Goal: Task Accomplishment & Management: Manage account settings

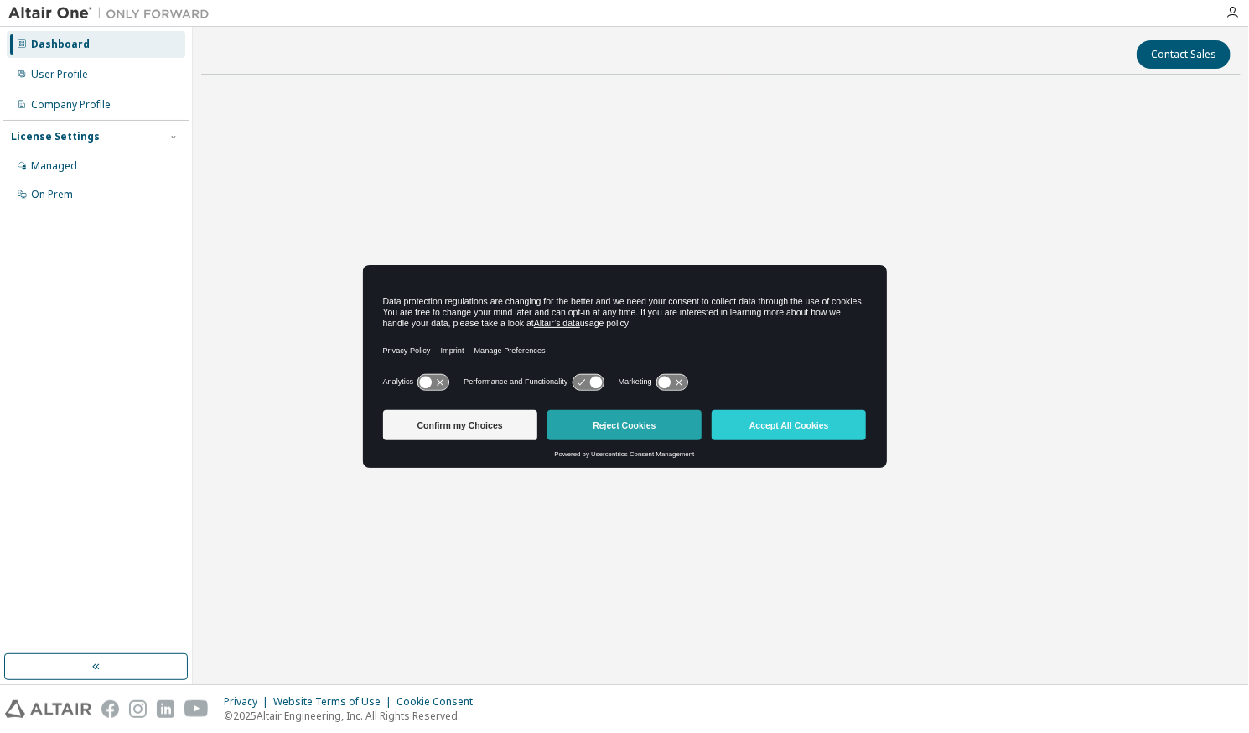
click at [610, 414] on button "Reject Cookies" at bounding box center [624, 425] width 154 height 30
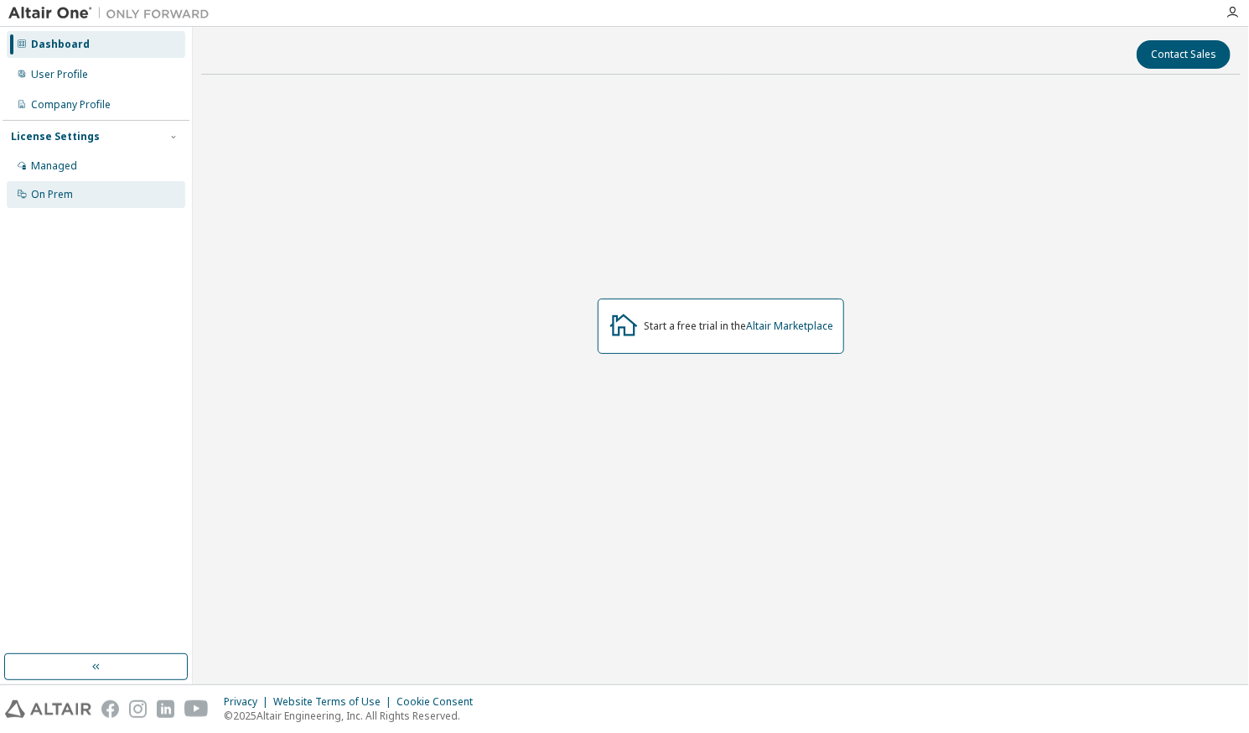
click at [54, 197] on div "On Prem" at bounding box center [52, 194] width 42 height 13
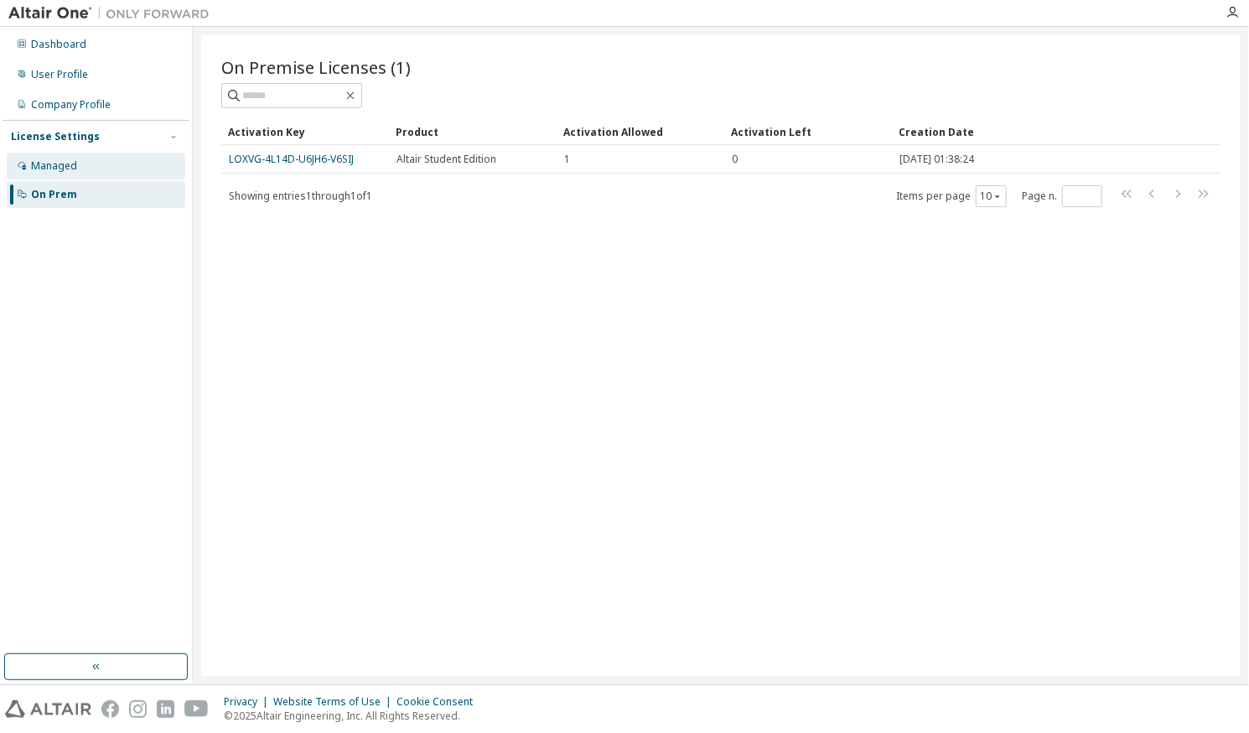
click at [80, 174] on div "Managed" at bounding box center [96, 166] width 179 height 27
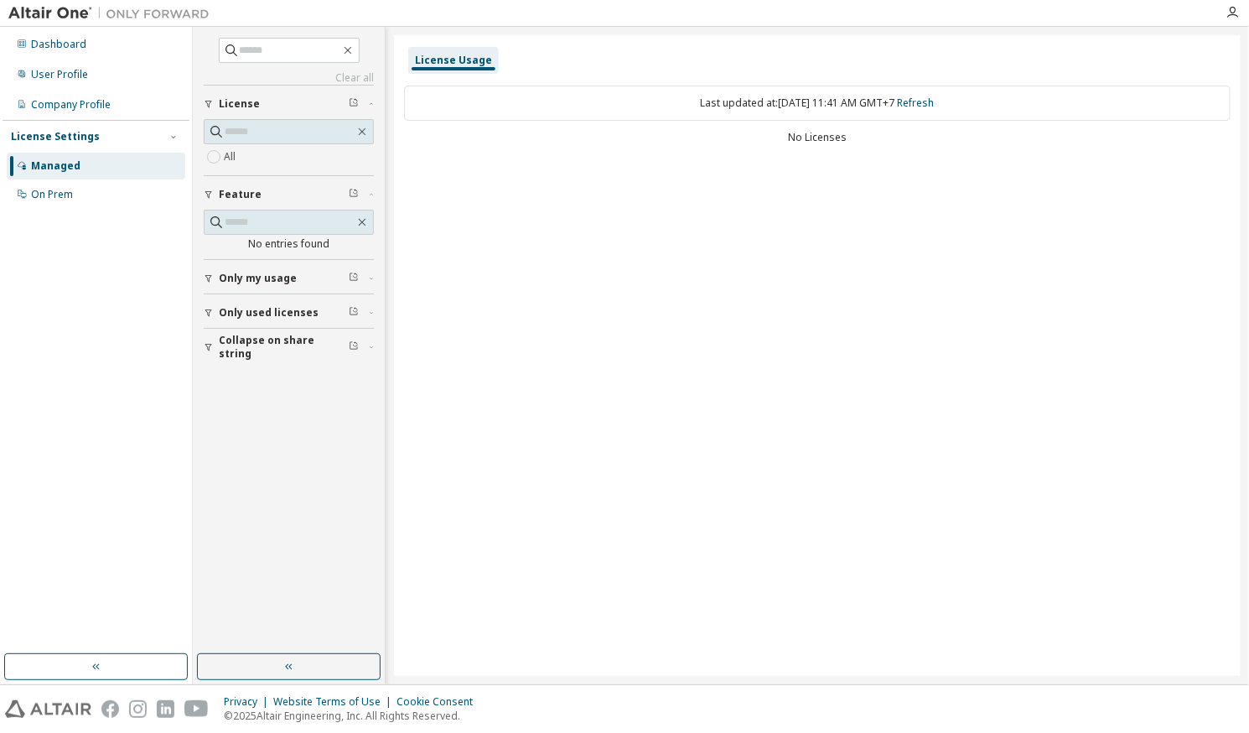
click at [255, 337] on button "Collapse on share string" at bounding box center [289, 347] width 170 height 37
click at [74, 204] on div "On Prem" at bounding box center [96, 194] width 179 height 27
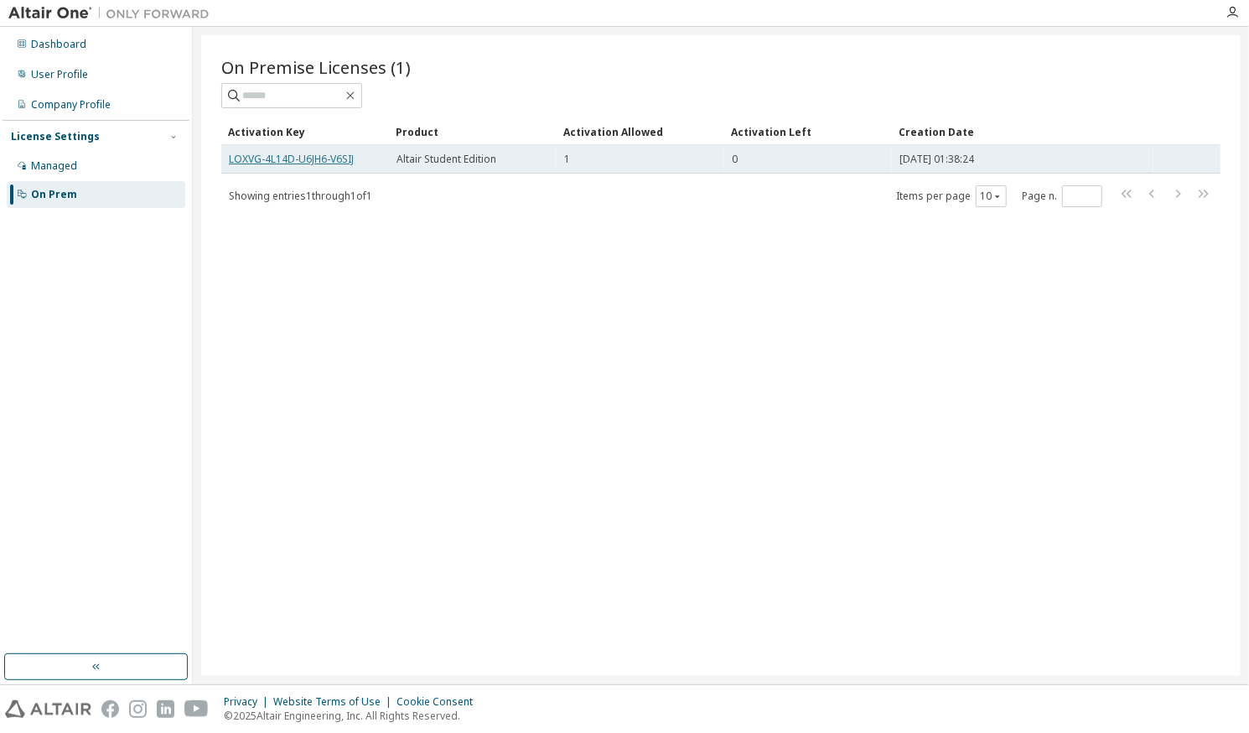
click at [304, 161] on link "LOXVG-4L14D-U6JH6-V6SIJ" at bounding box center [291, 159] width 125 height 14
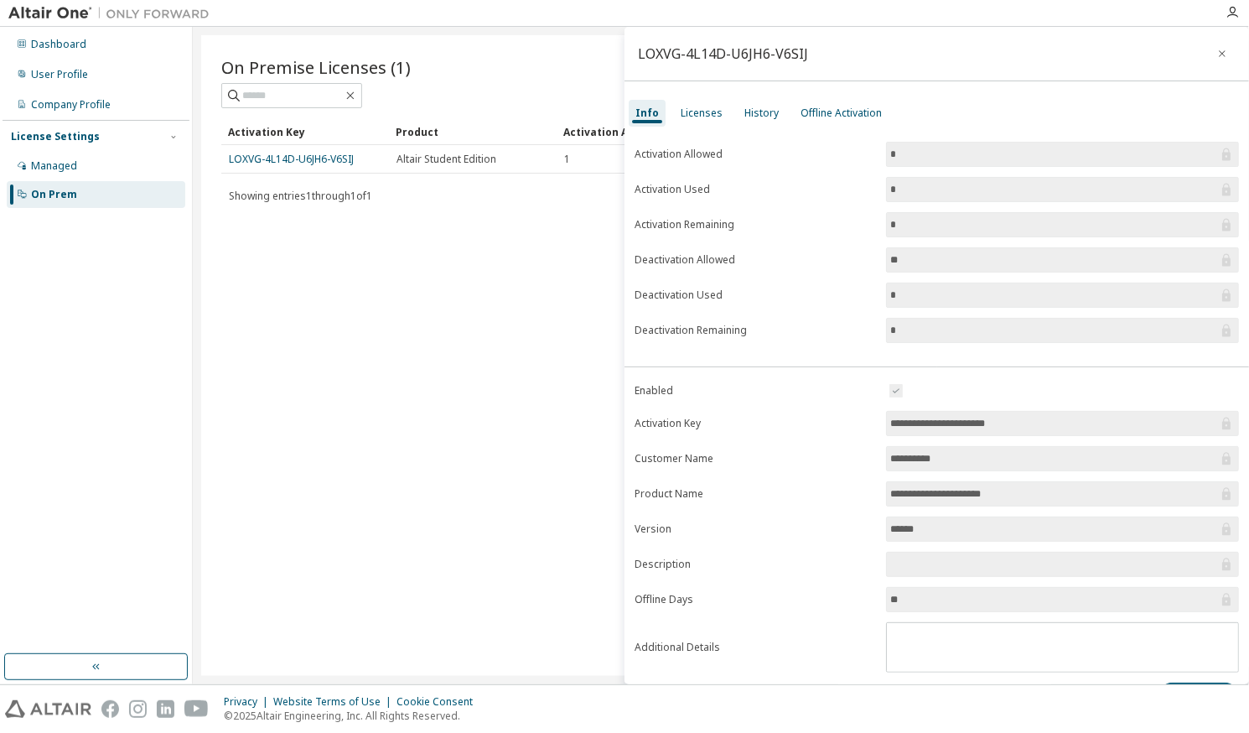
click at [1222, 334] on icon at bounding box center [1226, 330] width 8 height 13
click at [1224, 297] on icon at bounding box center [1226, 295] width 17 height 17
click at [1033, 267] on span "**" at bounding box center [1062, 259] width 353 height 25
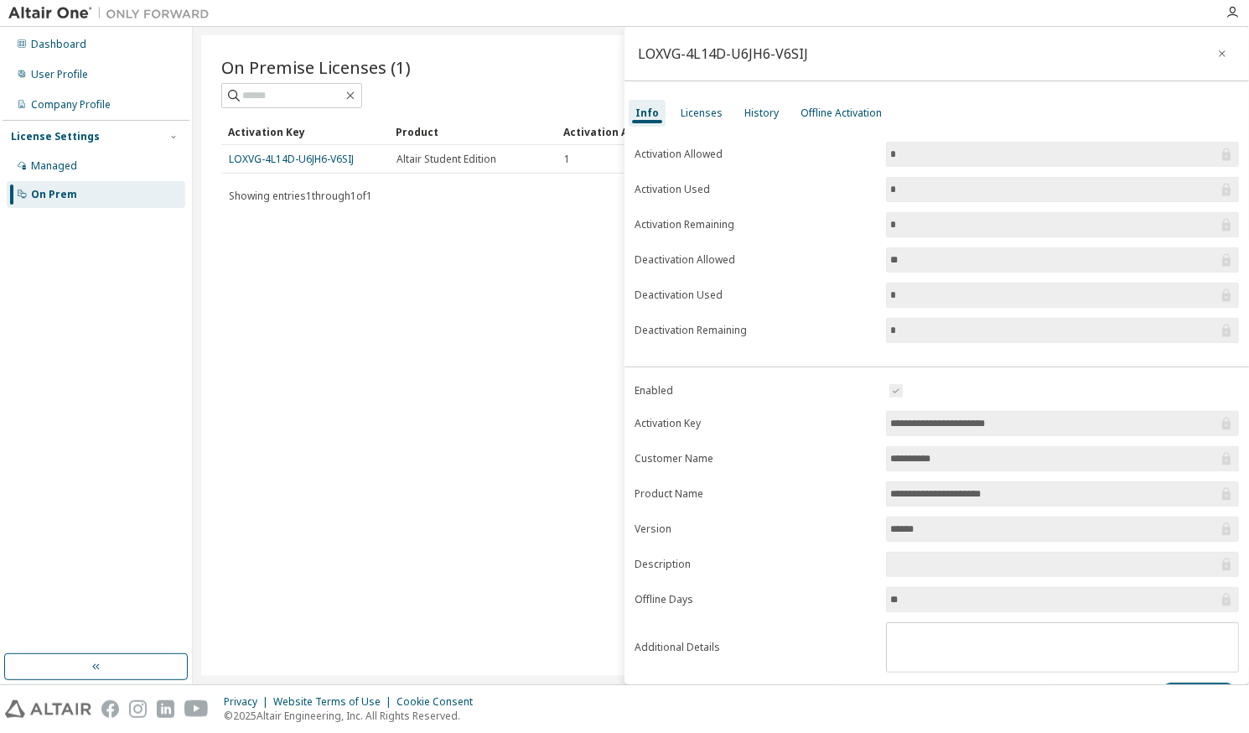
scroll to position [35, 0]
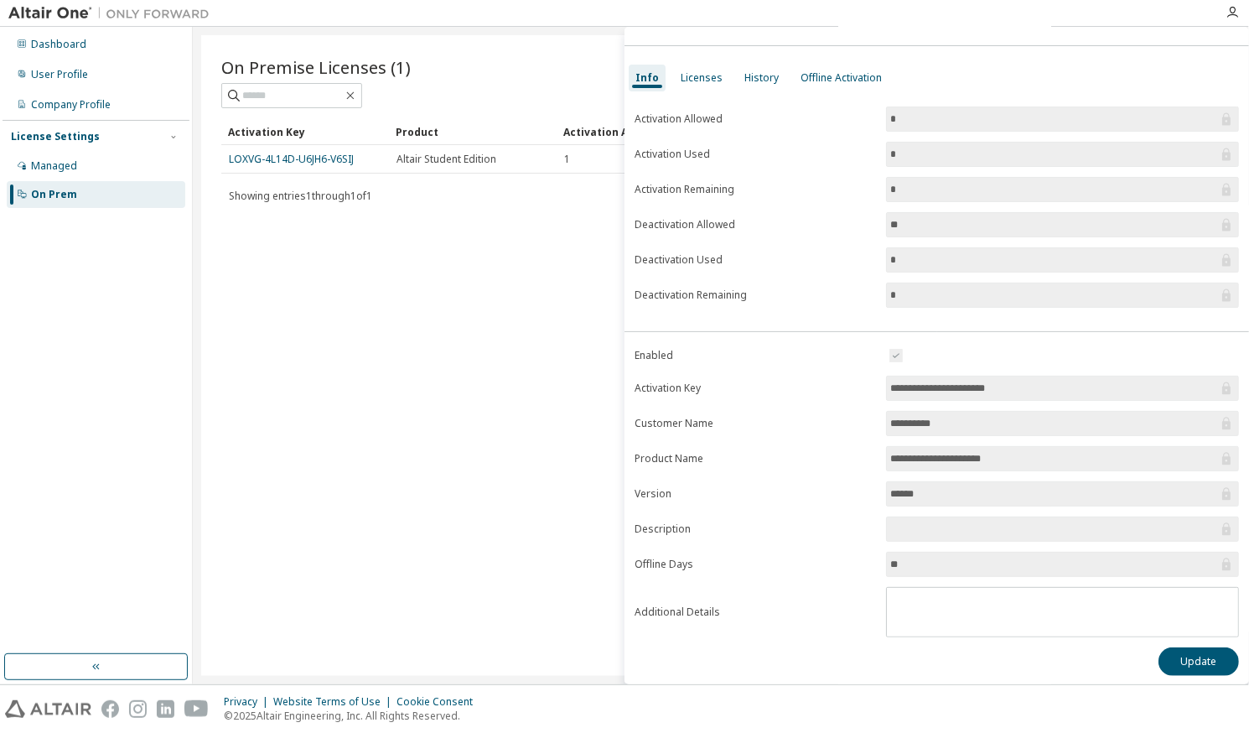
drag, startPoint x: 901, startPoint y: 566, endPoint x: 876, endPoint y: 557, distance: 26.8
click at [876, 557] on form "**********" at bounding box center [937, 491] width 605 height 292
drag, startPoint x: 876, startPoint y: 557, endPoint x: 838, endPoint y: 589, distance: 49.9
click at [838, 589] on form "**********" at bounding box center [937, 491] width 605 height 292
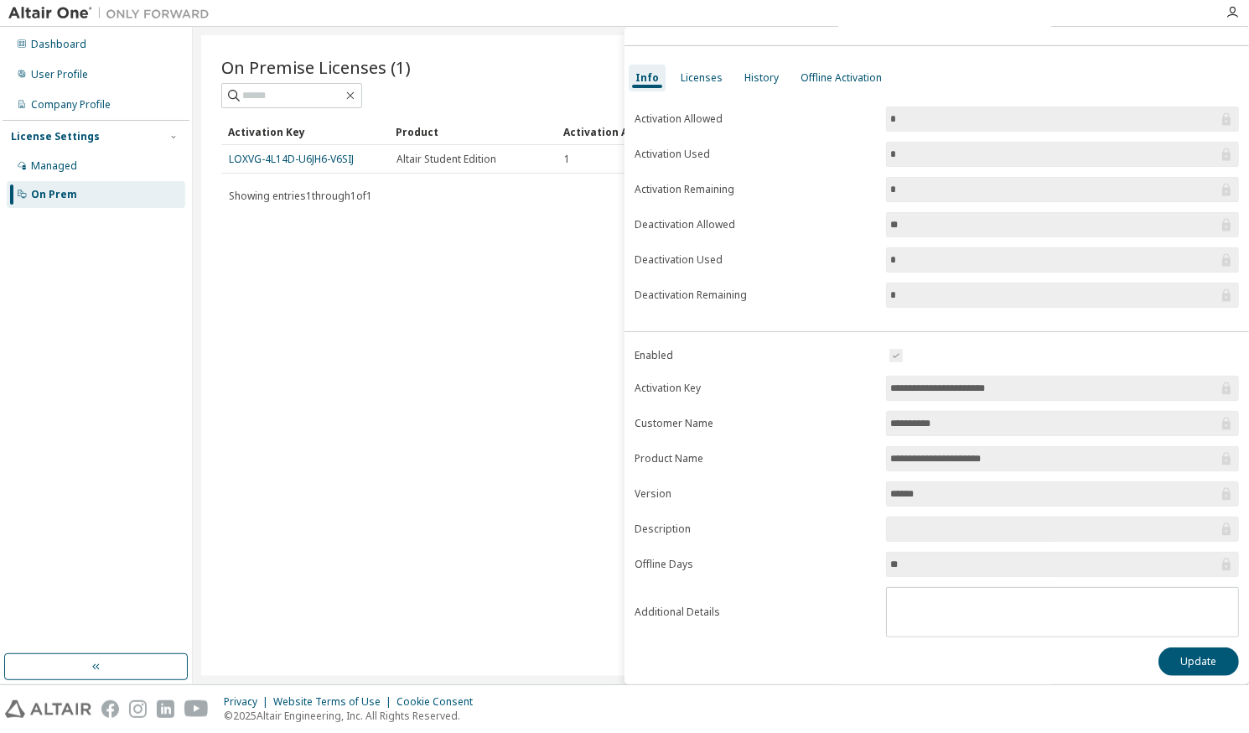
scroll to position [0, 0]
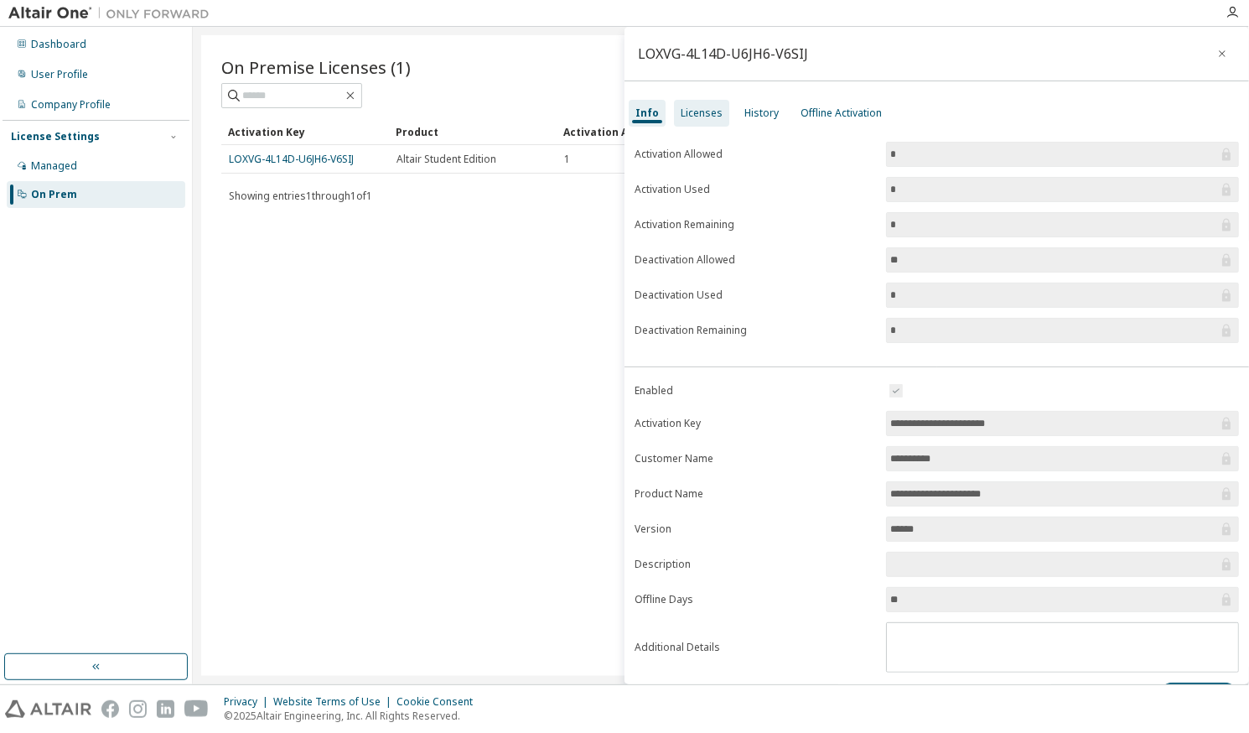
click at [705, 113] on div "Licenses" at bounding box center [702, 112] width 42 height 13
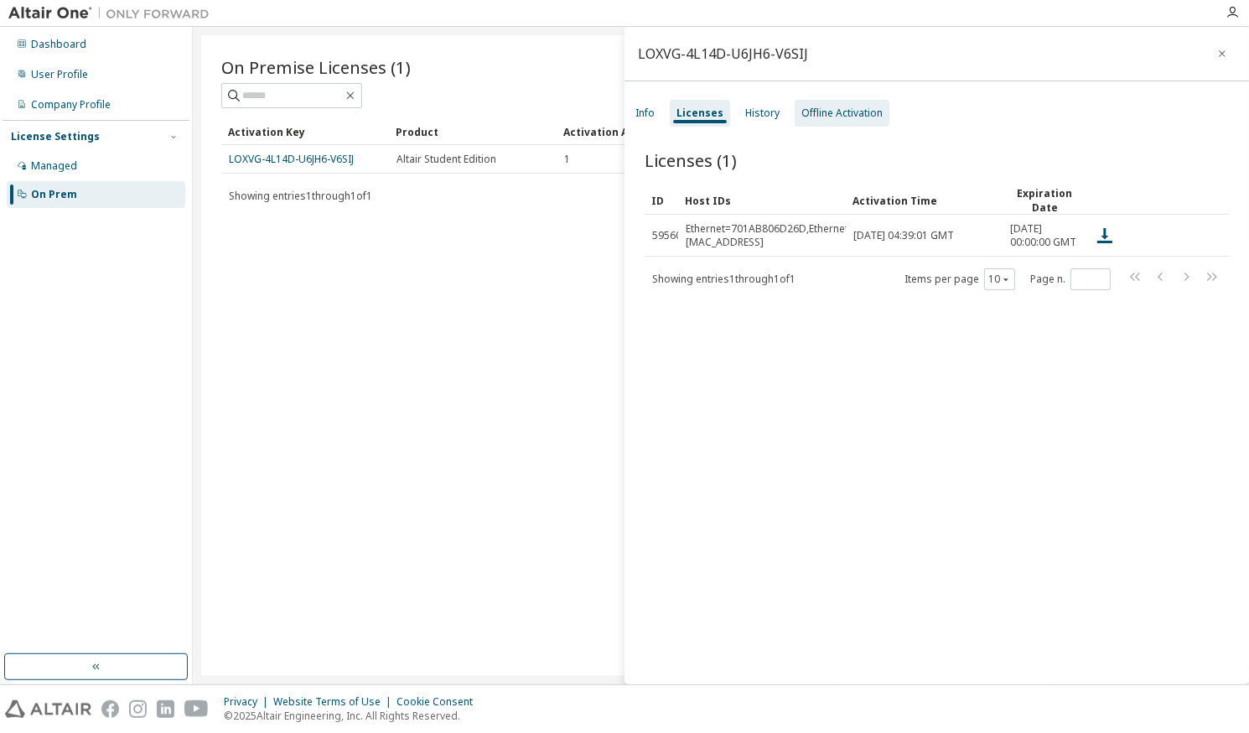
click at [850, 116] on div "Offline Activation" at bounding box center [842, 112] width 81 height 13
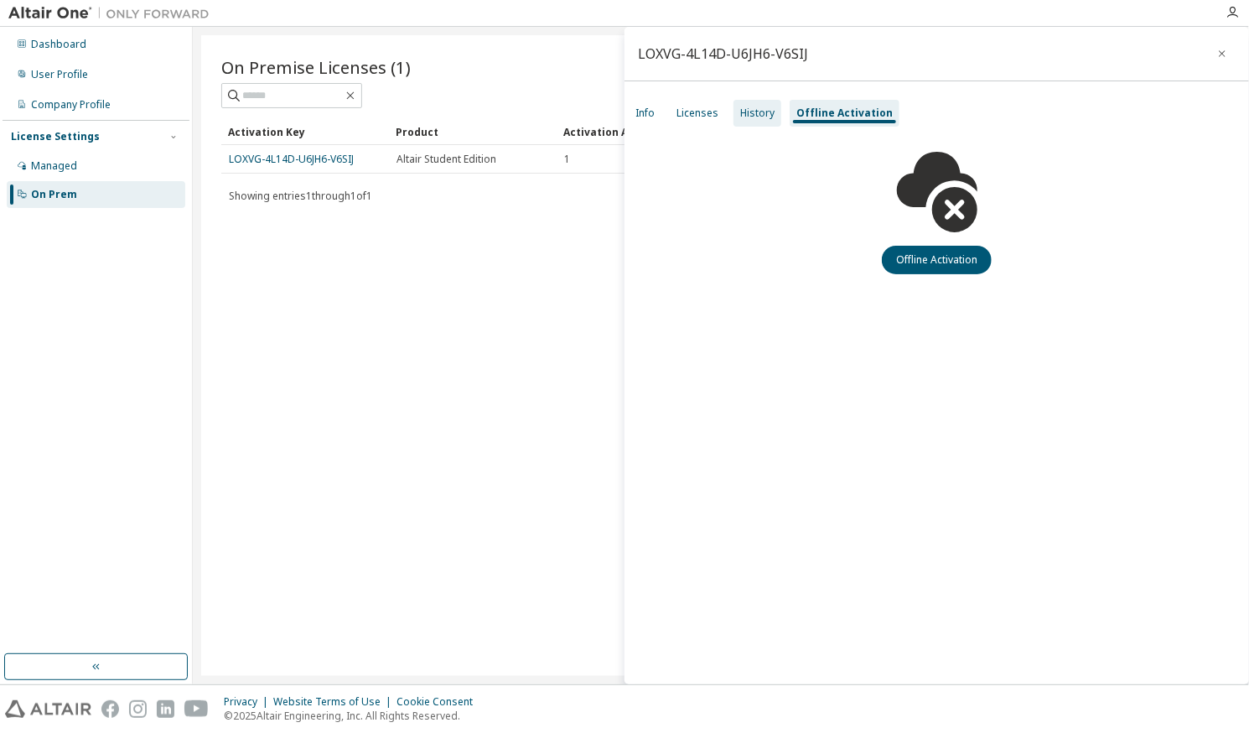
click at [754, 112] on div "History" at bounding box center [757, 112] width 34 height 13
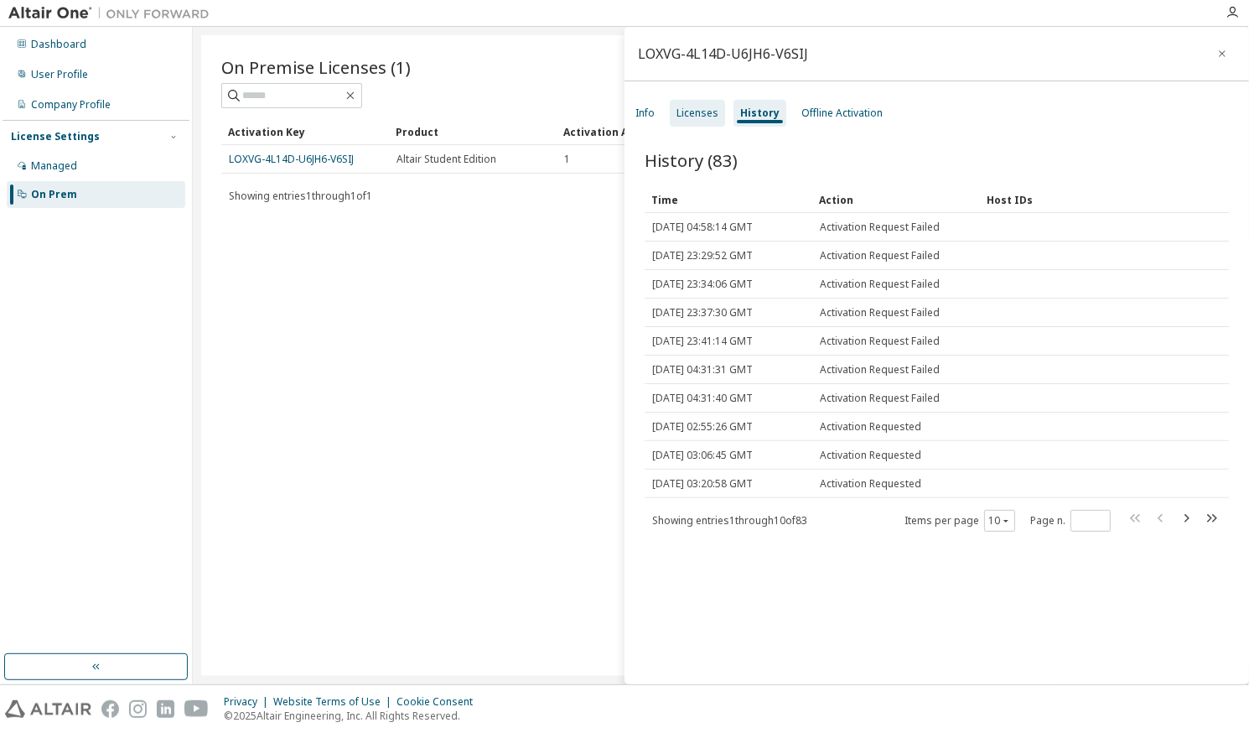
click at [697, 121] on div "Licenses" at bounding box center [697, 113] width 55 height 27
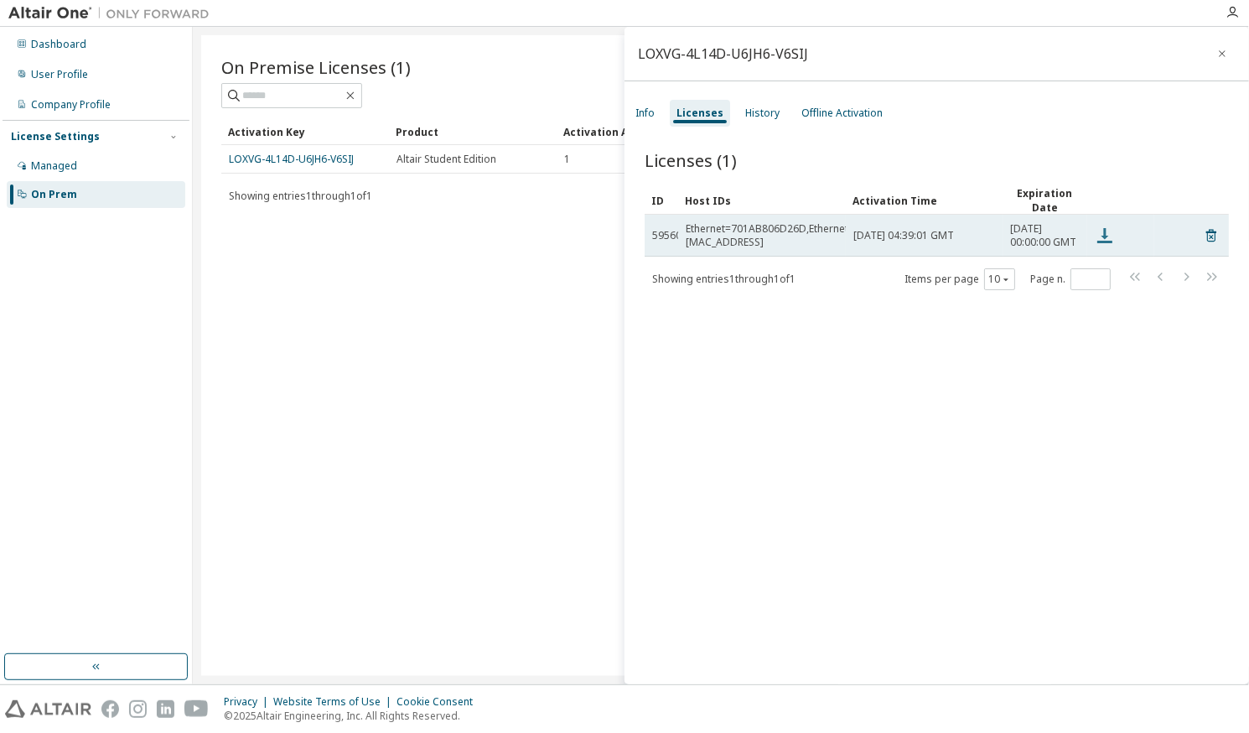
click at [1103, 243] on icon at bounding box center [1105, 235] width 15 height 15
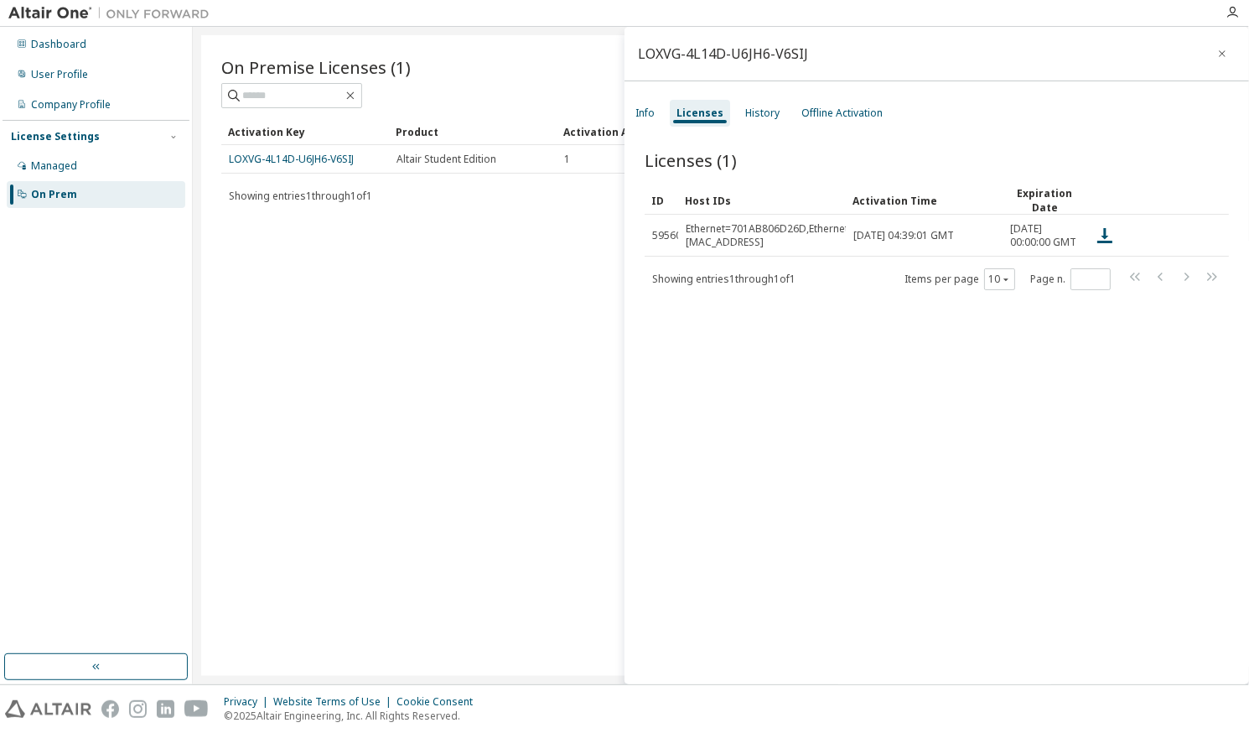
click at [885, 503] on div "Licenses (1) Clear Load Save Save As Field Operator Value Select filter Select …" at bounding box center [937, 419] width 625 height 582
click at [941, 324] on div "Licenses (1) Clear Load Save Save As Field Operator Value Select filter Select …" at bounding box center [937, 419] width 625 height 582
click at [890, 371] on div "Licenses (1) Clear Load Save Save As Field Operator Value Select filter Select …" at bounding box center [937, 419] width 625 height 582
click at [500, 203] on div "Showing entries 1 through 1 of 1 Items per page 10 Page n. *" at bounding box center [720, 196] width 999 height 24
